Goal: Information Seeking & Learning: Understand process/instructions

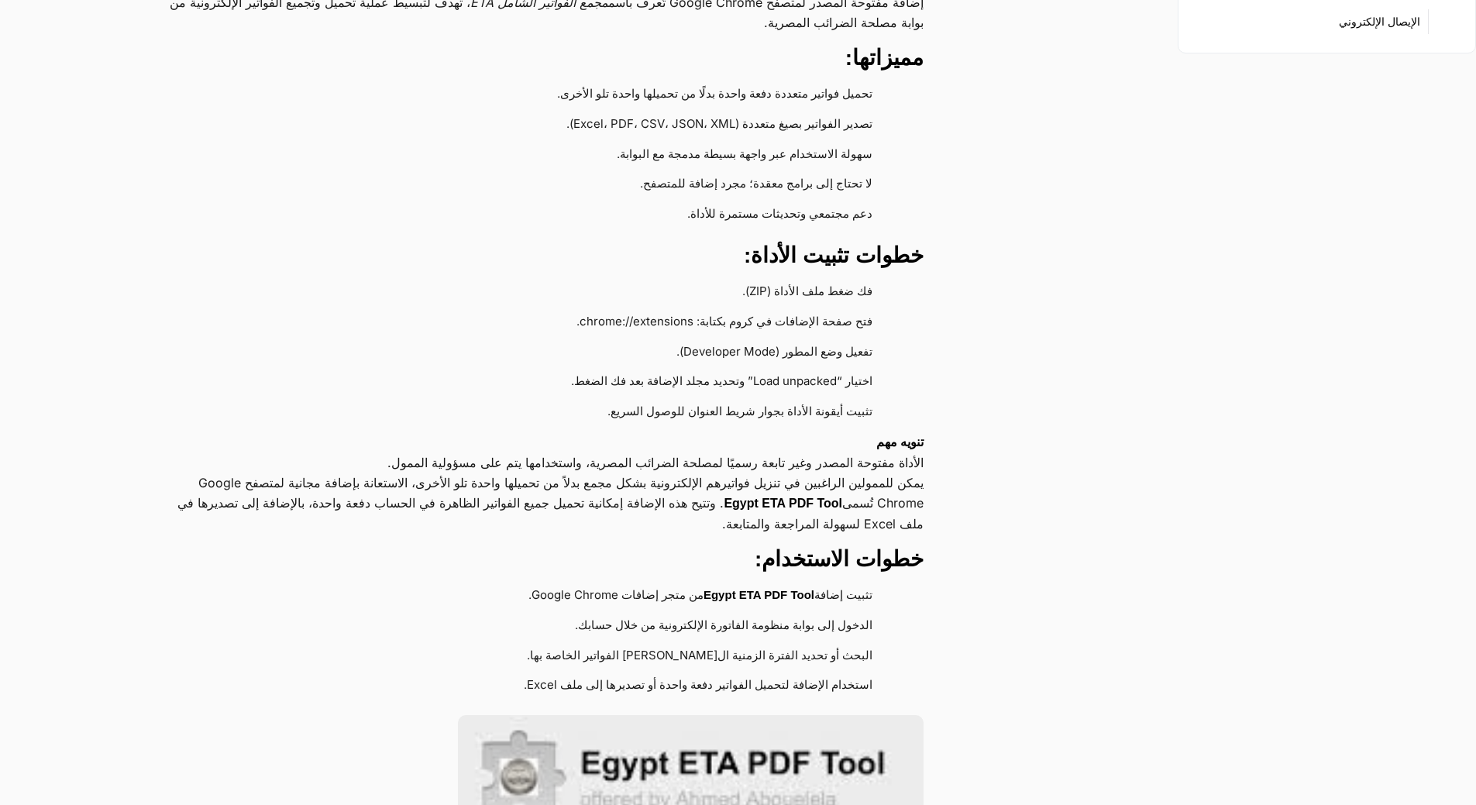
scroll to position [439, 0]
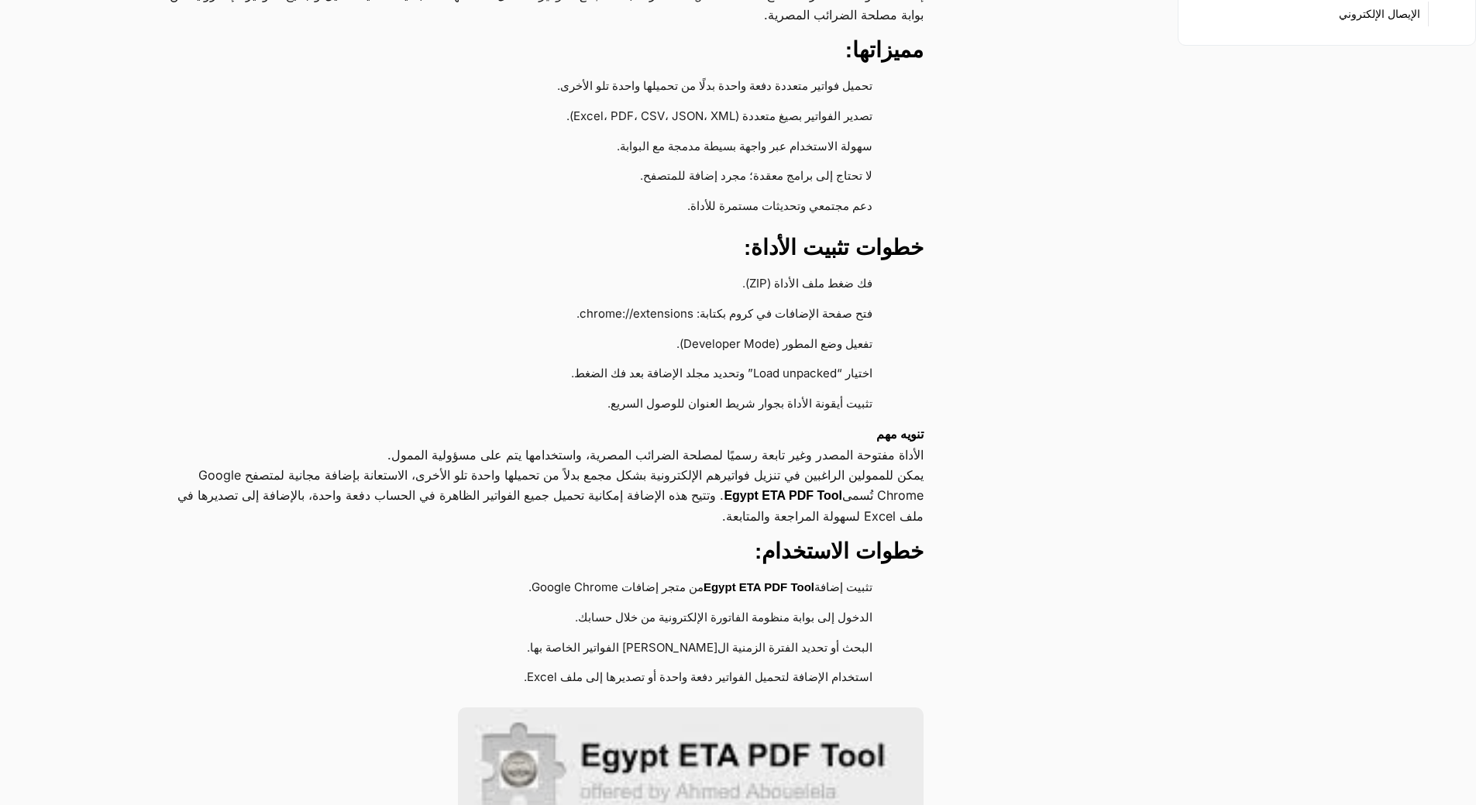
click at [717, 580] on strong "Egypt ETA PDF Tool" at bounding box center [758, 586] width 111 height 13
click at [780, 580] on strong "Egypt ETA PDF Tool" at bounding box center [758, 586] width 111 height 13
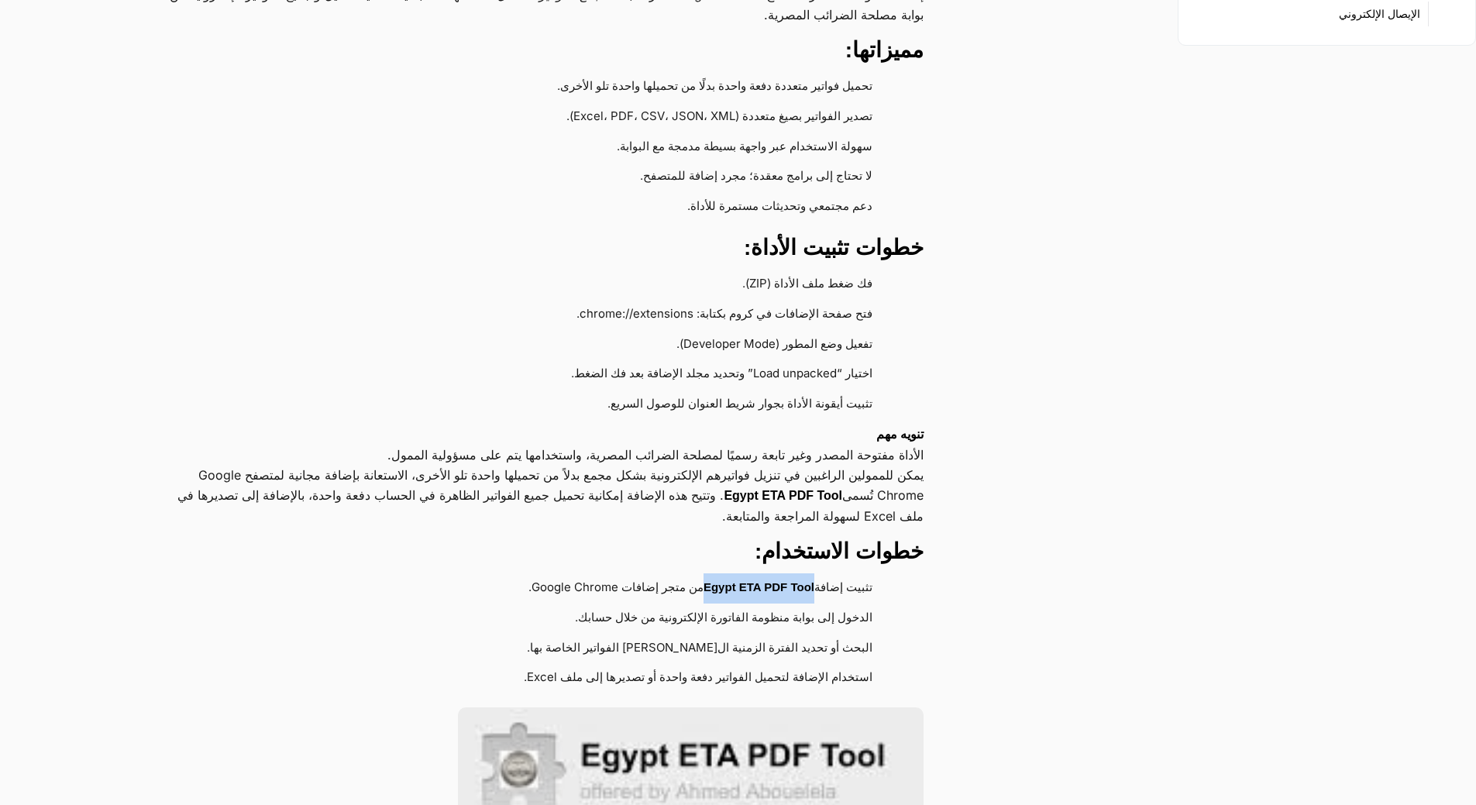
drag, startPoint x: 705, startPoint y: 529, endPoint x: 811, endPoint y: 525, distance: 106.2
click at [811, 573] on li "تثبيت إضافة Egypt ETA PDF Tool من متجر إضافات Google Chrome." at bounding box center [529, 588] width 725 height 30
copy li "Egypt ETA PDF Tool"
